Goal: Information Seeking & Learning: Learn about a topic

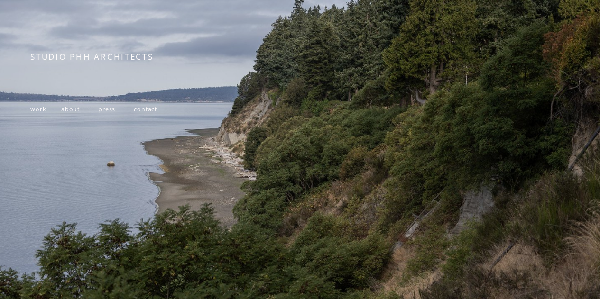
scroll to position [114, 0]
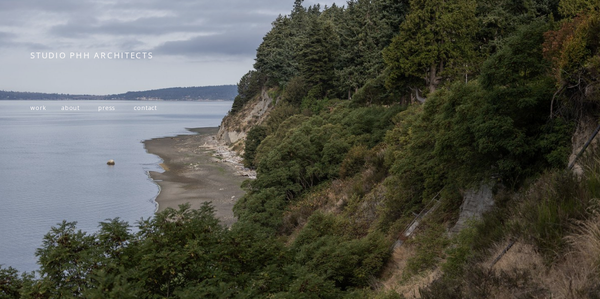
click at [37, 109] on span "work" at bounding box center [38, 108] width 16 height 8
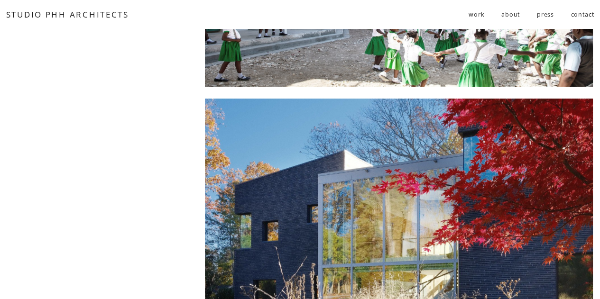
scroll to position [518, 0]
click at [411, 221] on div at bounding box center [399, 240] width 388 height 282
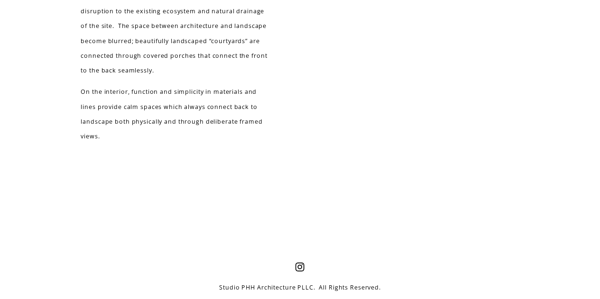
scroll to position [2215, 0]
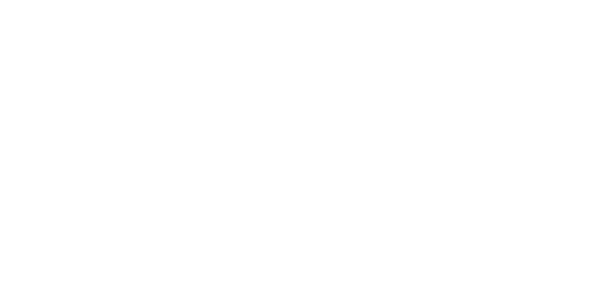
scroll to position [2271, 0]
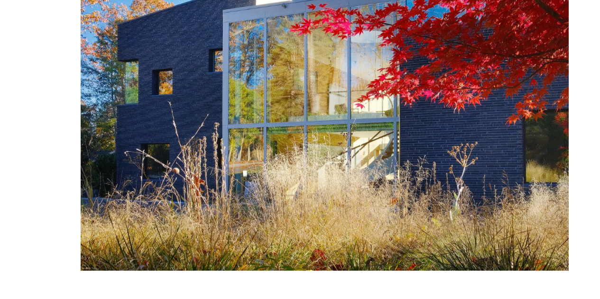
click at [83, 194] on div at bounding box center [325, 93] width 488 height 356
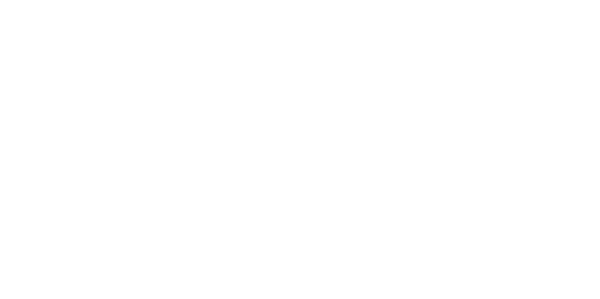
scroll to position [4111, 0]
